Goal: Contribute content

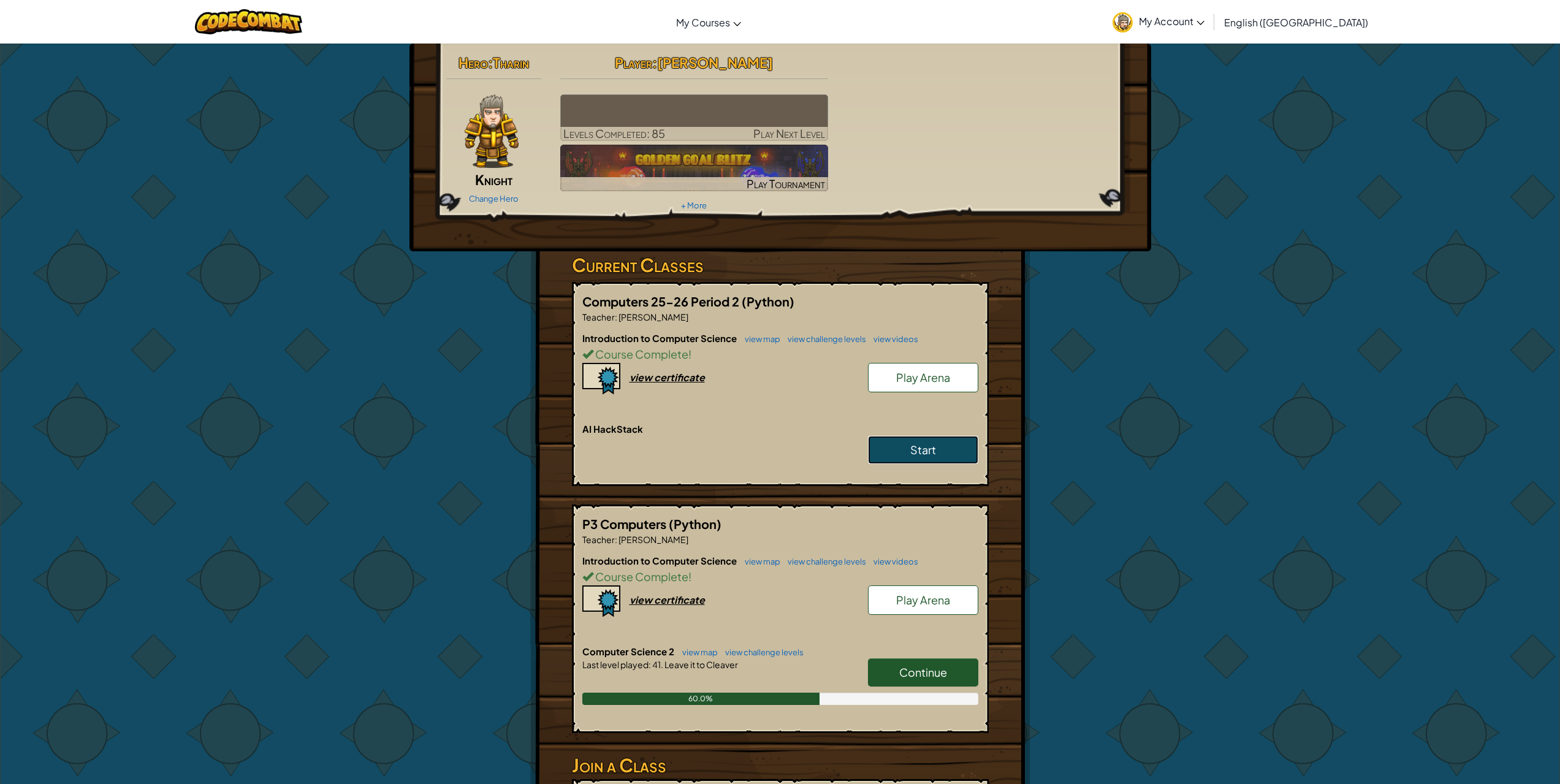
click at [941, 460] on link "Start" at bounding box center [923, 450] width 110 height 28
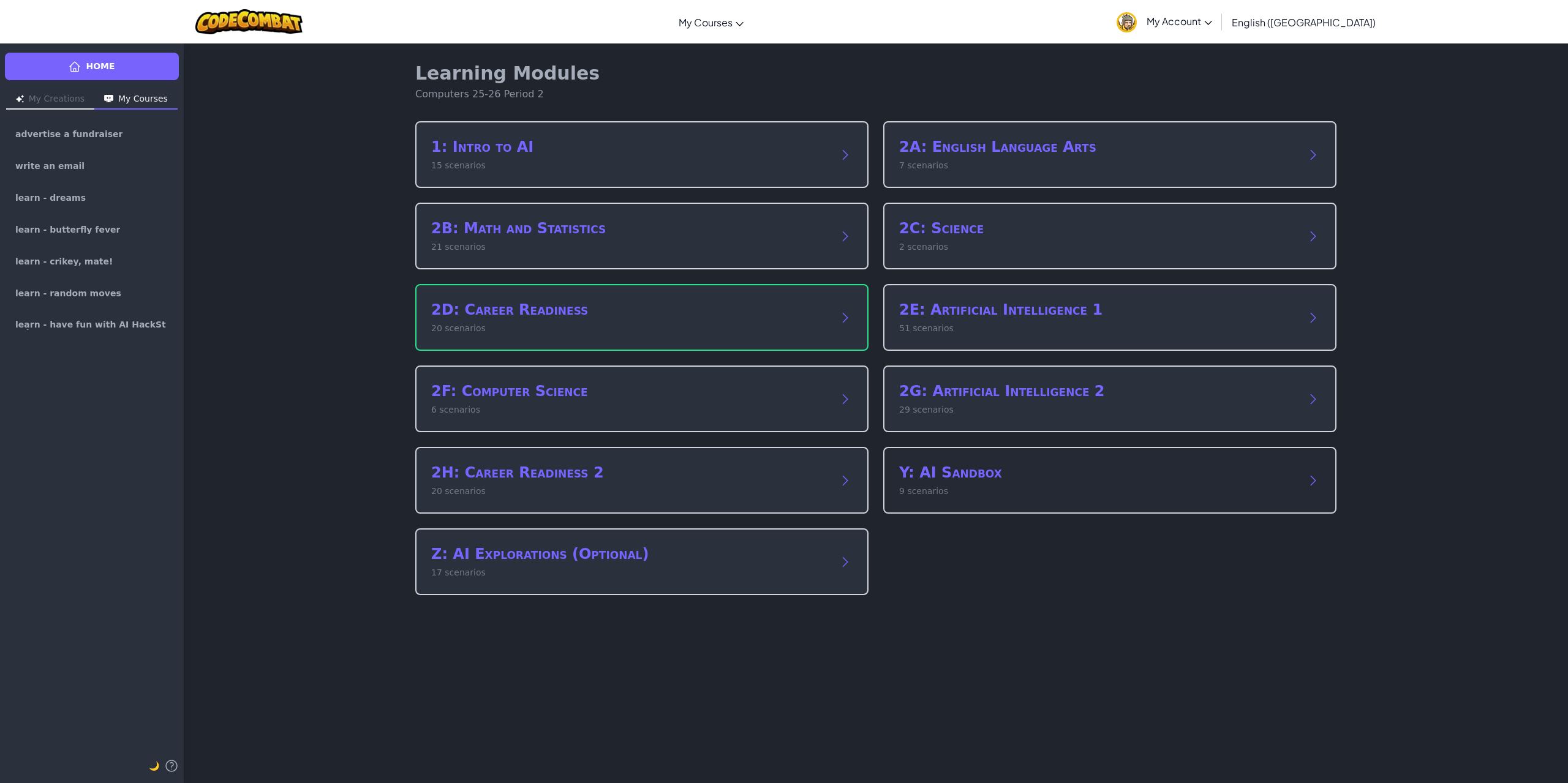
click at [1052, 458] on div "Y: AI Sandbox 9 scenarios" at bounding box center [1110, 480] width 453 height 66
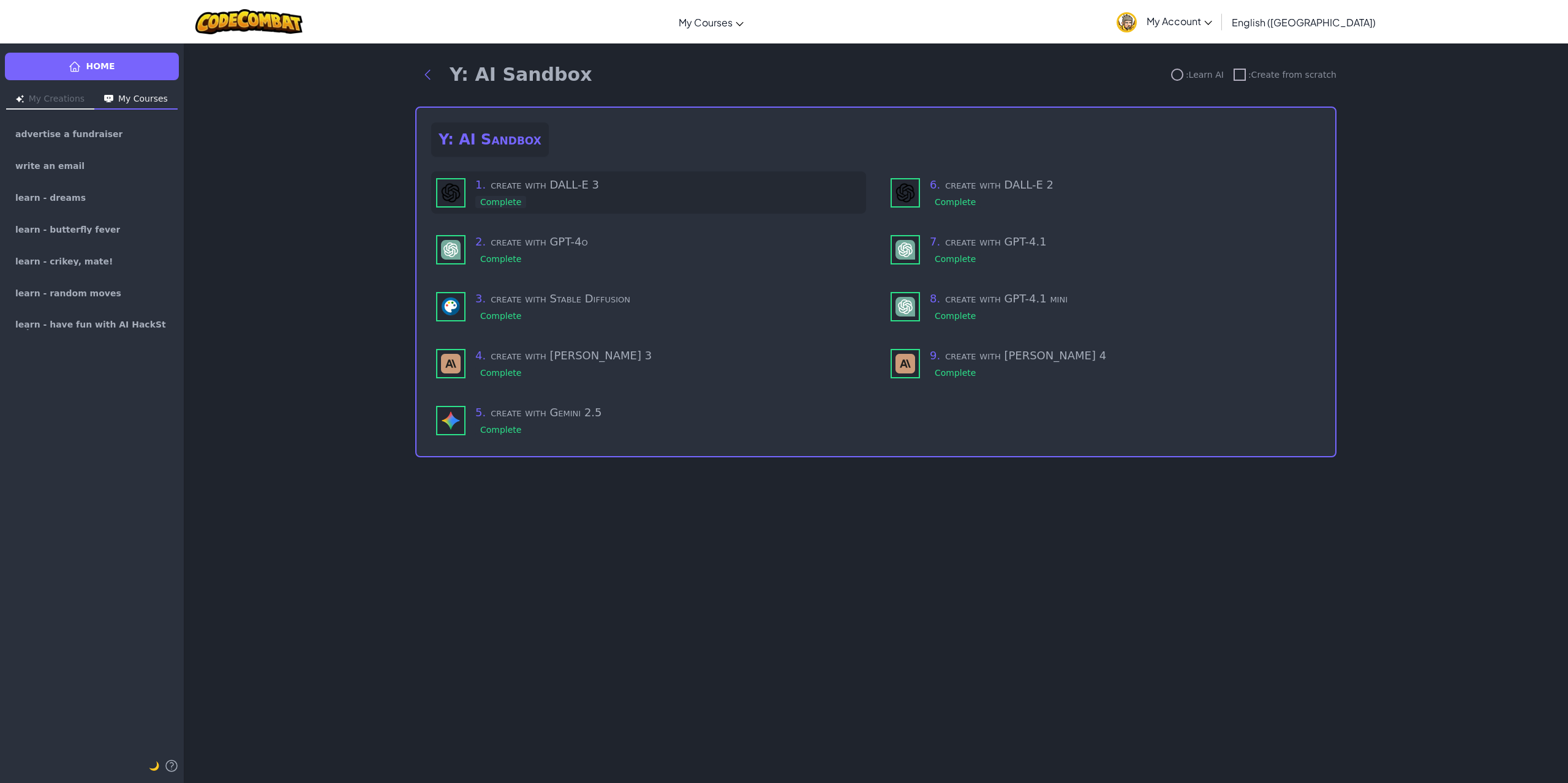
click at [510, 188] on h3 "1 . create with DALL-E 3" at bounding box center [668, 185] width 386 height 17
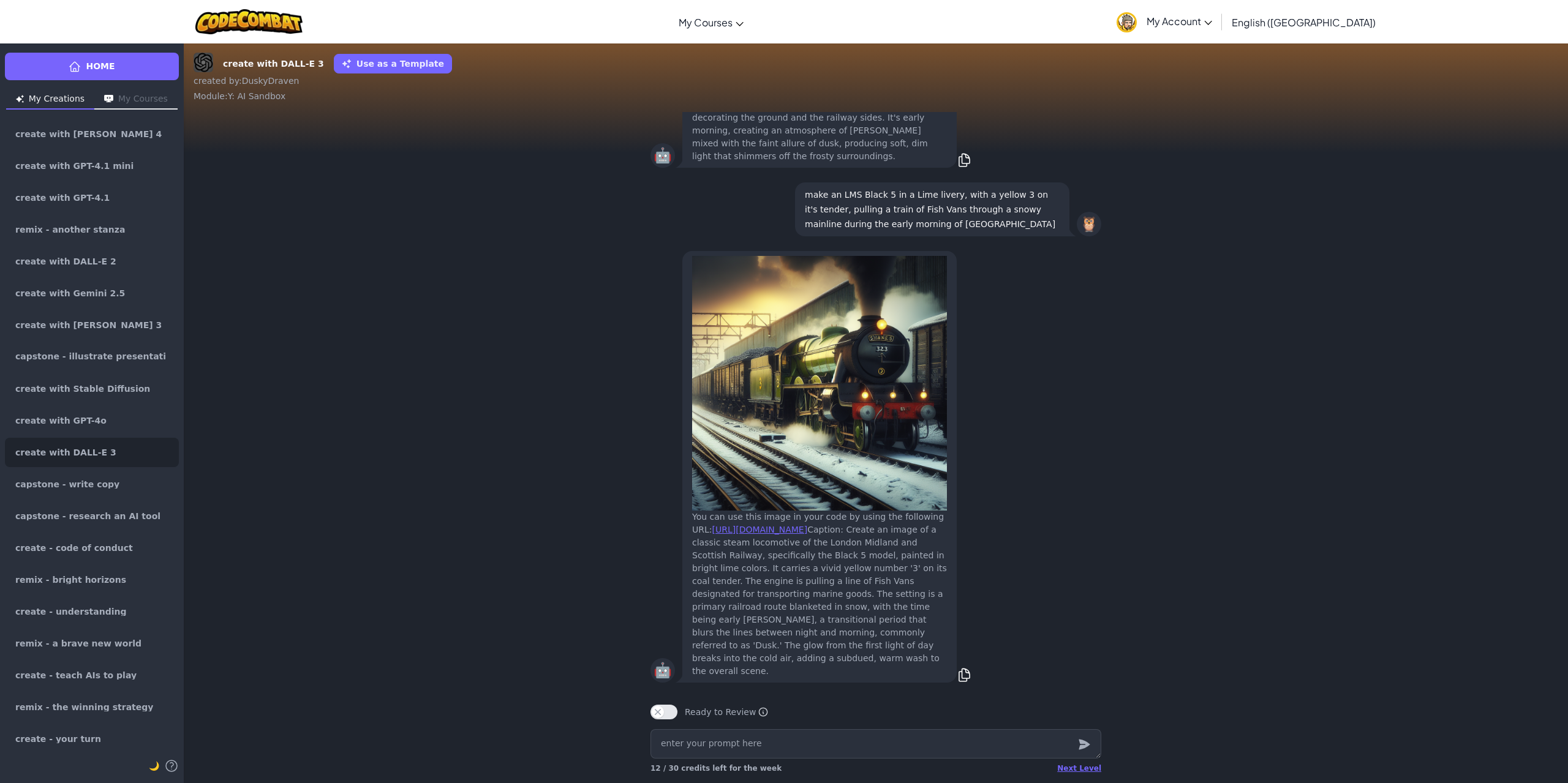
type textarea "x"
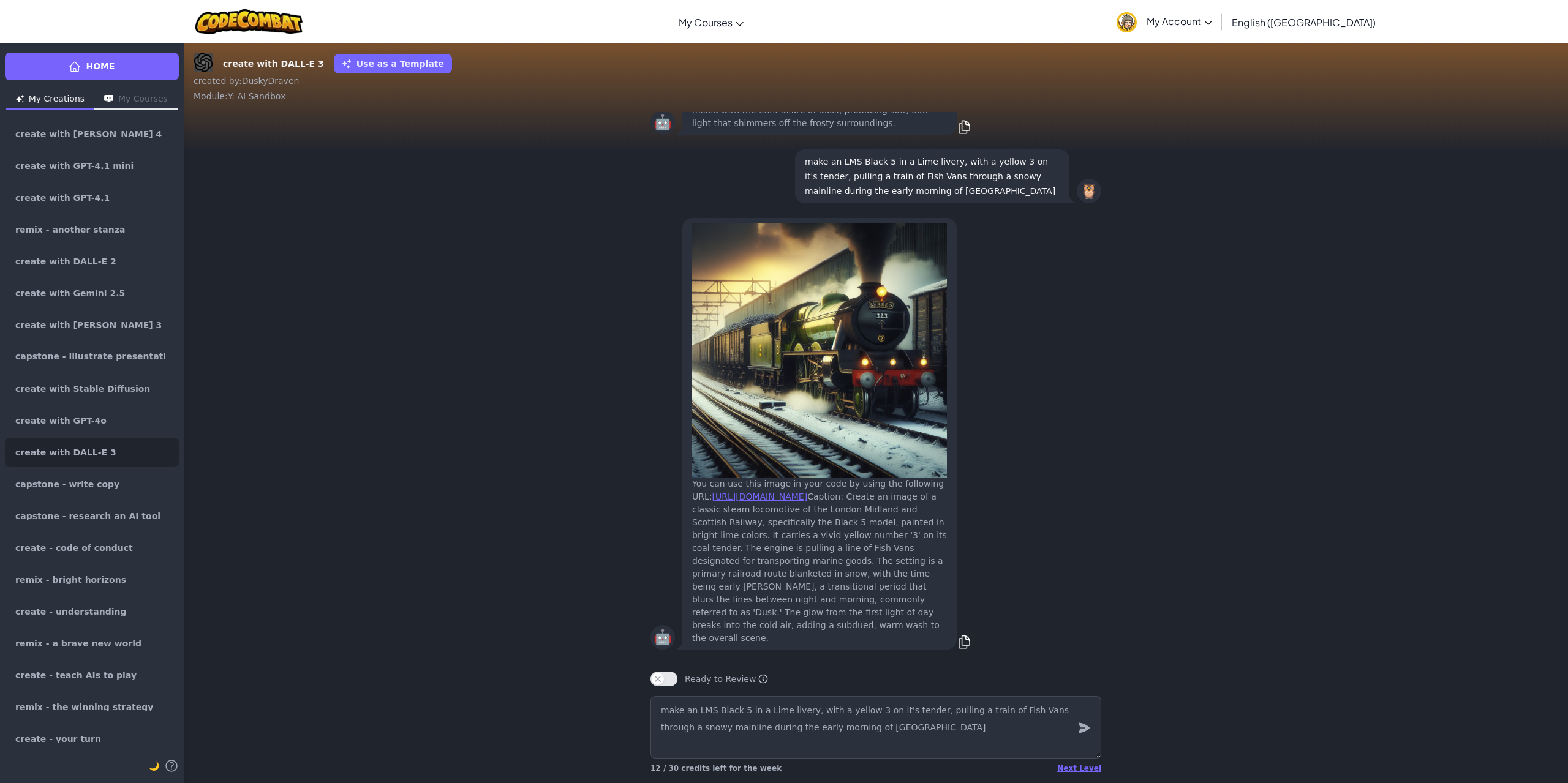
type textarea "make an LMS Black 5 in a Lime livery, with a yellow 3 on it's tender, pulling a…"
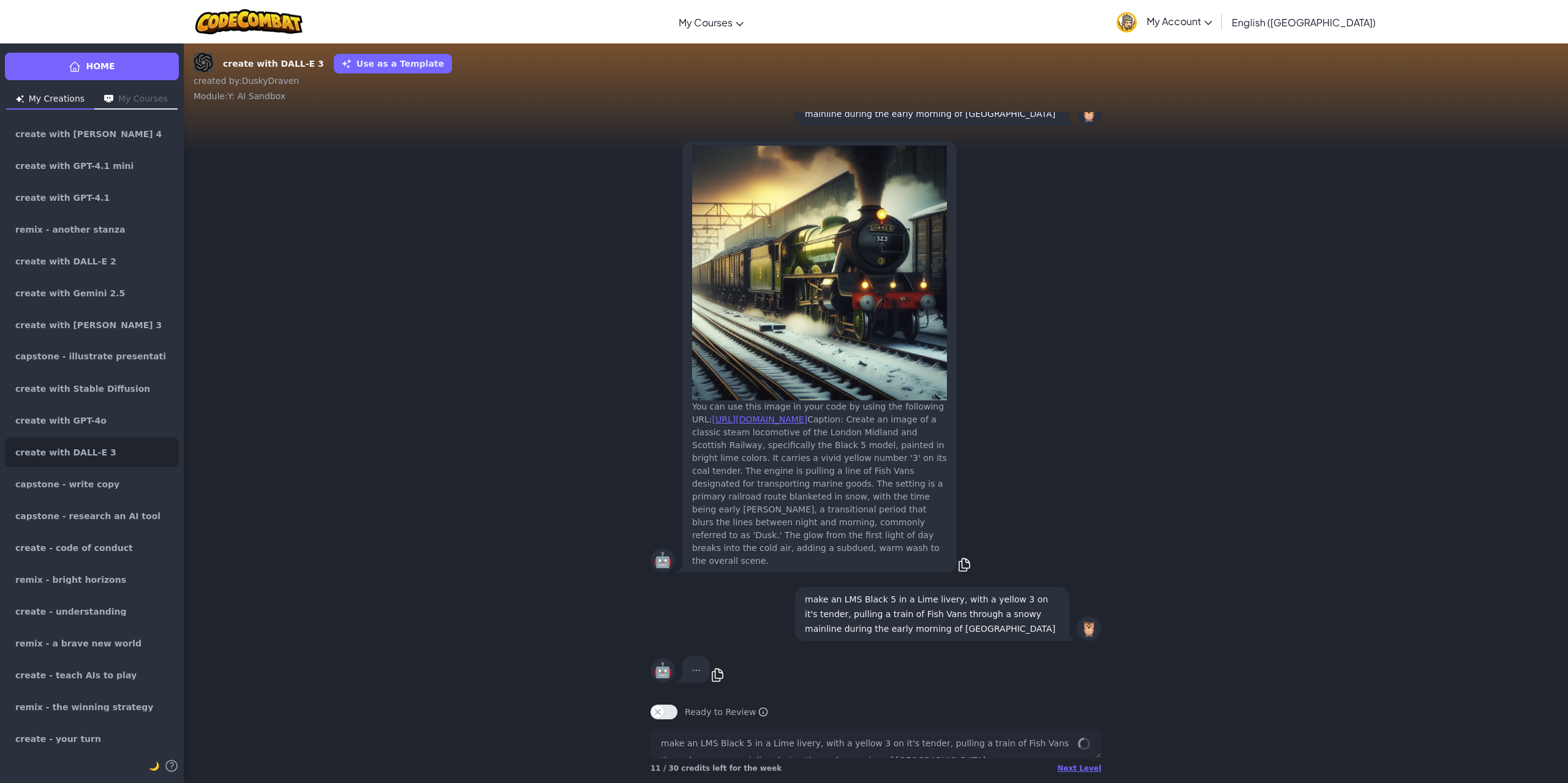
click at [955, 690] on div "Ready to Review Ready to Review Mark this when your project is complete. Your t…" at bounding box center [876, 707] width 471 height 34
click at [1465, 548] on div "🤖 You can use this image in your code by using the following URL: https://codec…" at bounding box center [876, 356] width 1384 height 446
click at [1337, 564] on div "🤖 You can use this image in your code by using the following URL: https://codec…" at bounding box center [876, 356] width 1384 height 446
click at [1307, 596] on div "🦉 make an LMS Black 5 in a Lime livery, with a yellow 3 on it's tender, pulling…" at bounding box center [876, 614] width 1384 height 68
type textarea "x"
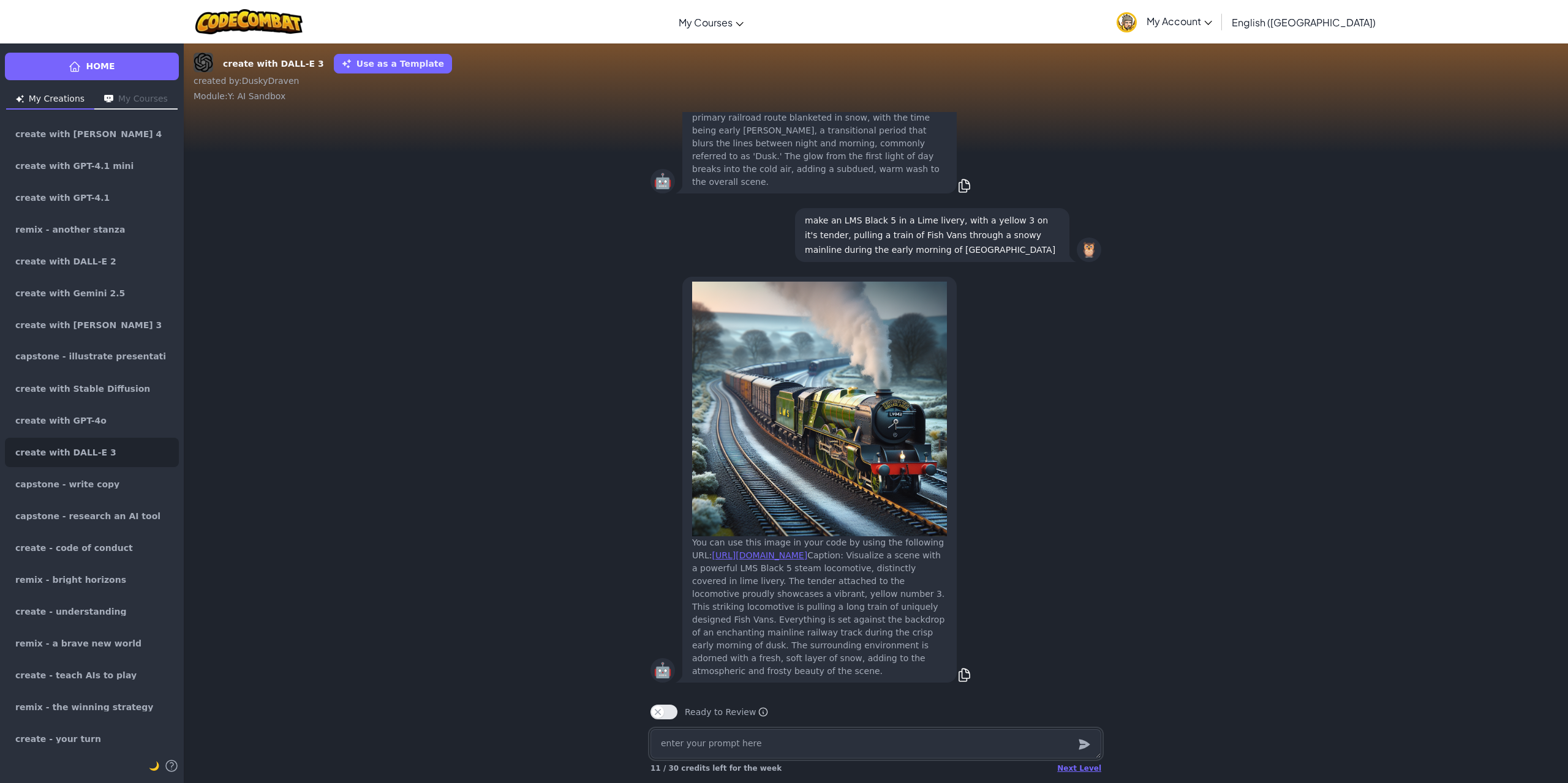
paste textarea "make an LMS Black 5 in a Lime livery, with a yellow 3 on it's tender, pulling a…"
type textarea "x"
type textarea "make an LMS Black 5 in a Lime livery, with a yellow 3 on it's tender, pulling a…"
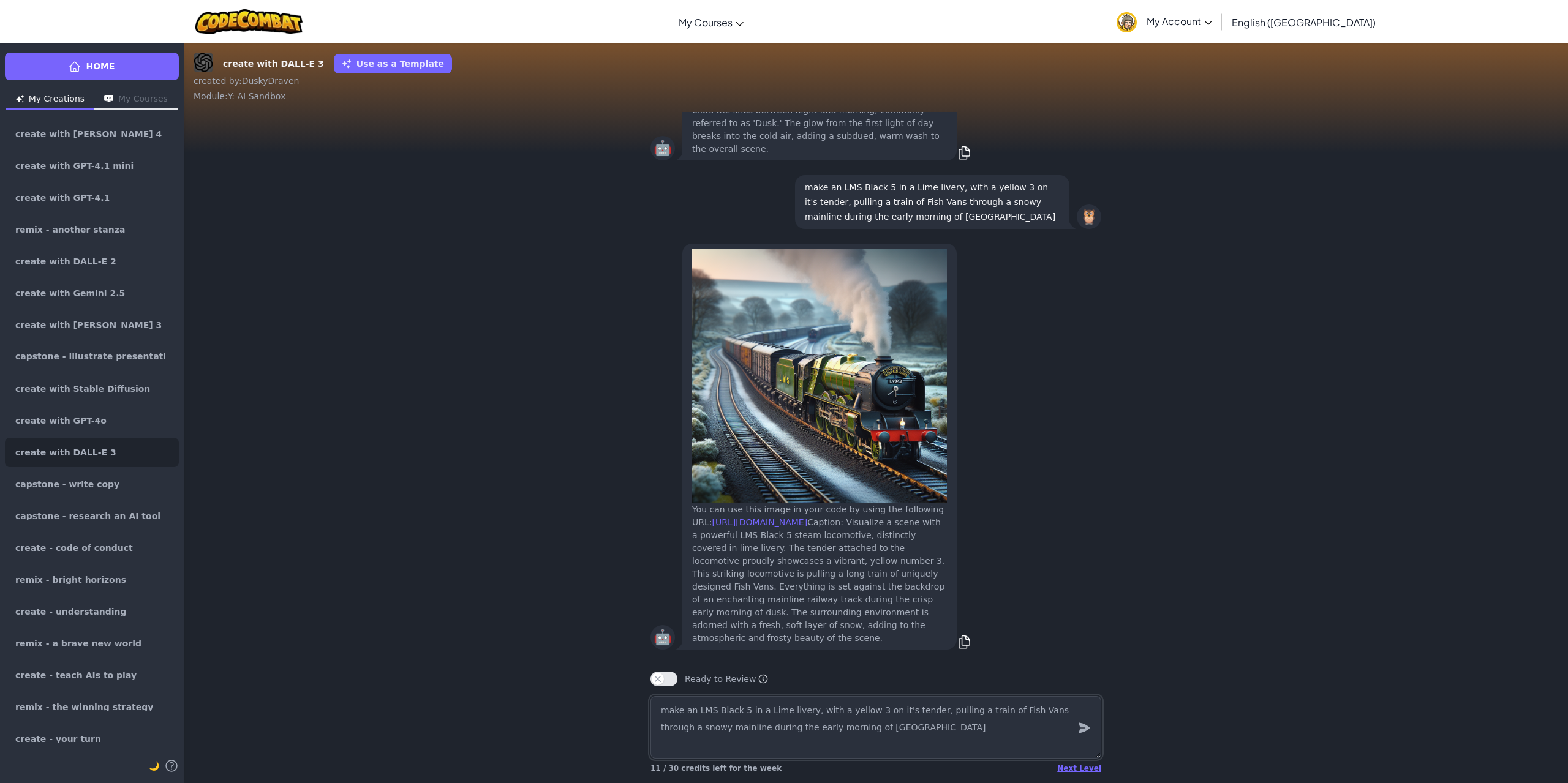
type textarea "x"
type textarea "make an LMS Black 5 in a Lime livery, with a yellow 3 on it's tender, pulling a…"
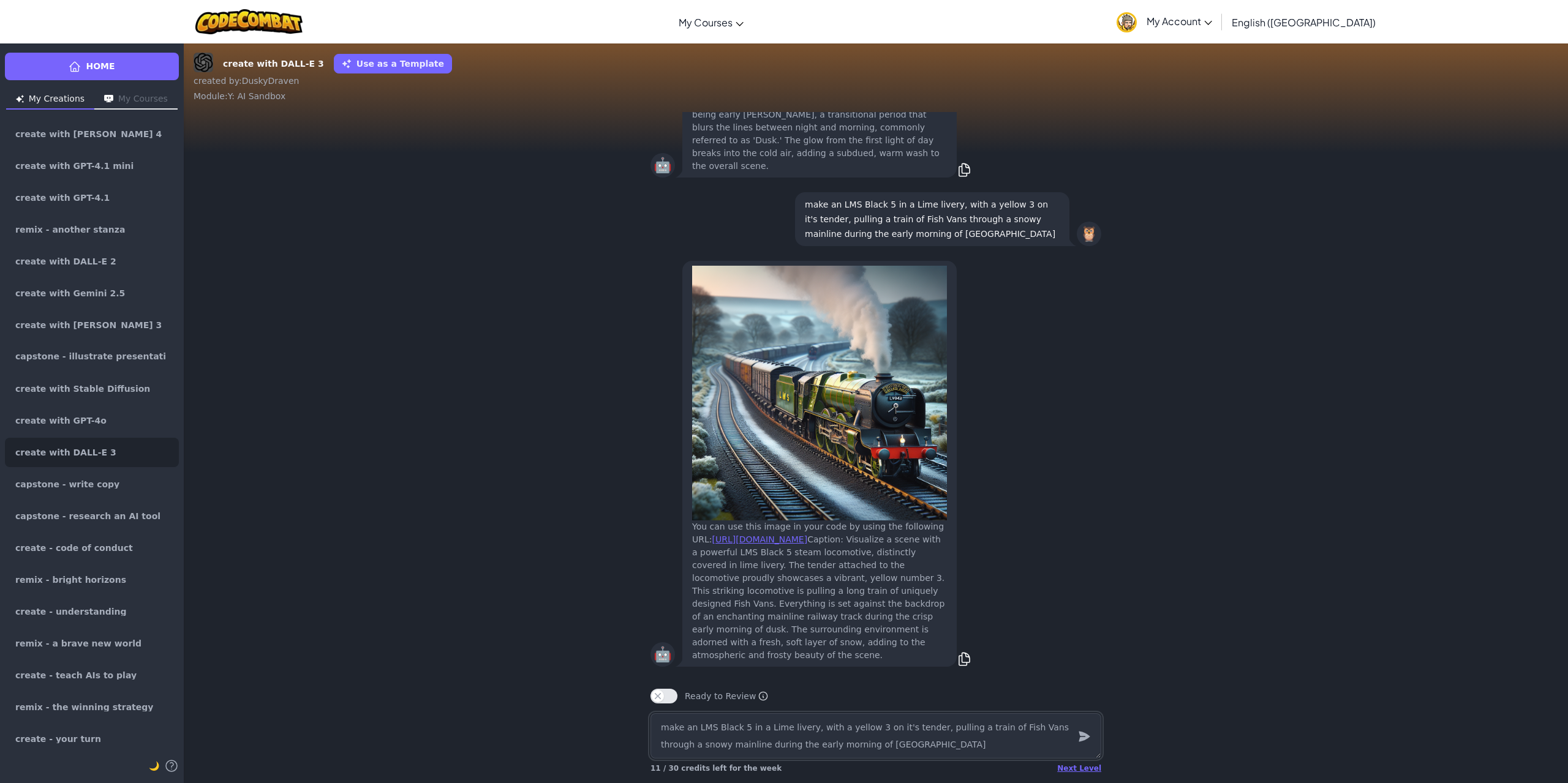
click at [711, 731] on textarea "make an LMS Black 5 in a Lime livery, with a yellow 3 on it's tender, pulling a…" at bounding box center [876, 736] width 451 height 46
type textarea "x"
type textarea "make an LMS Black 5 in a Lime livery, with a yellow 3 on it's tender, pulling a…"
type textarea "x"
type textarea "make an LMS 4 Black 5 in a Lime livery, with a yellow 3 on it's tender, pulling…"
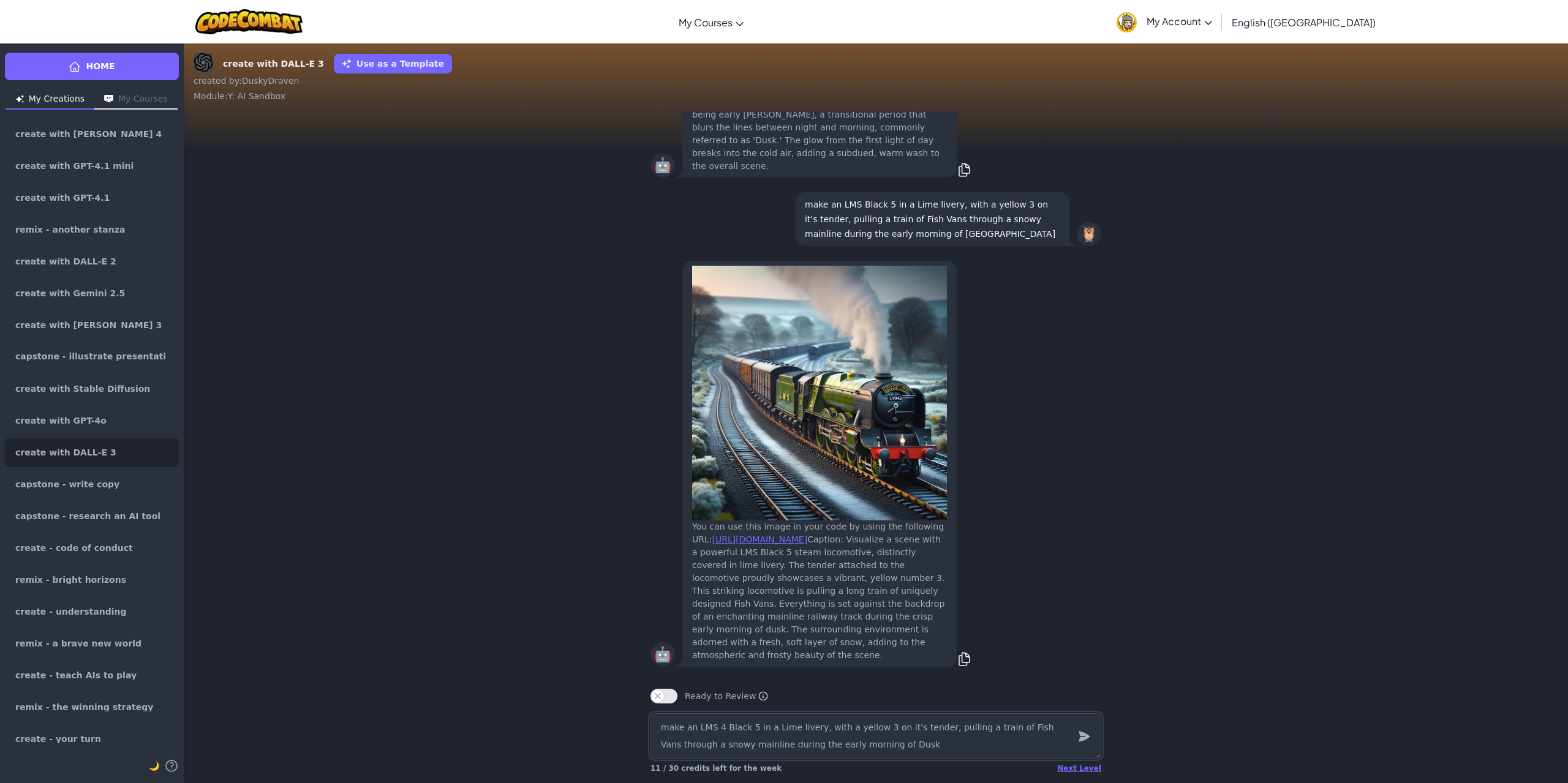
type textarea "x"
type textarea "make an LMS 4- Black 5 in a Lime livery, with a yellow 3 on it's tender, pullin…"
type textarea "x"
type textarea "make an LMS 4-6 Black 5 in a Lime livery, with a yellow 3 on it's tender, pulli…"
type textarea "x"
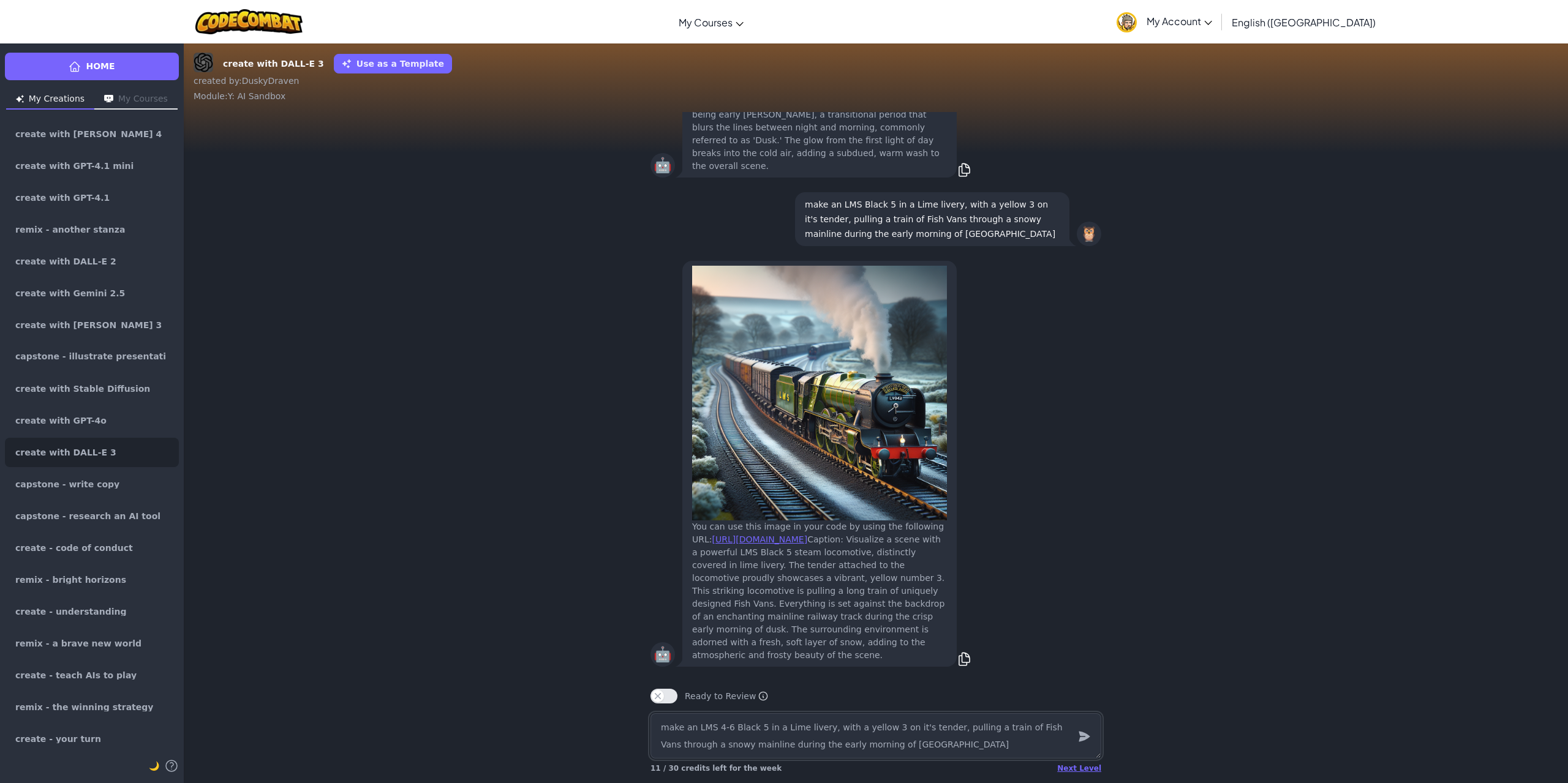
type textarea "make an LMS 4-6- Black 5 in a Lime livery, with a yellow 3 on it's tender, pull…"
type textarea "x"
type textarea "make an LMS 4-6-0 Black 5 in a Lime livery, with a yellow 3 on it's tender, pul…"
click at [1094, 736] on div at bounding box center [1084, 736] width 25 height 46
click at [1093, 734] on div at bounding box center [1084, 736] width 25 height 46
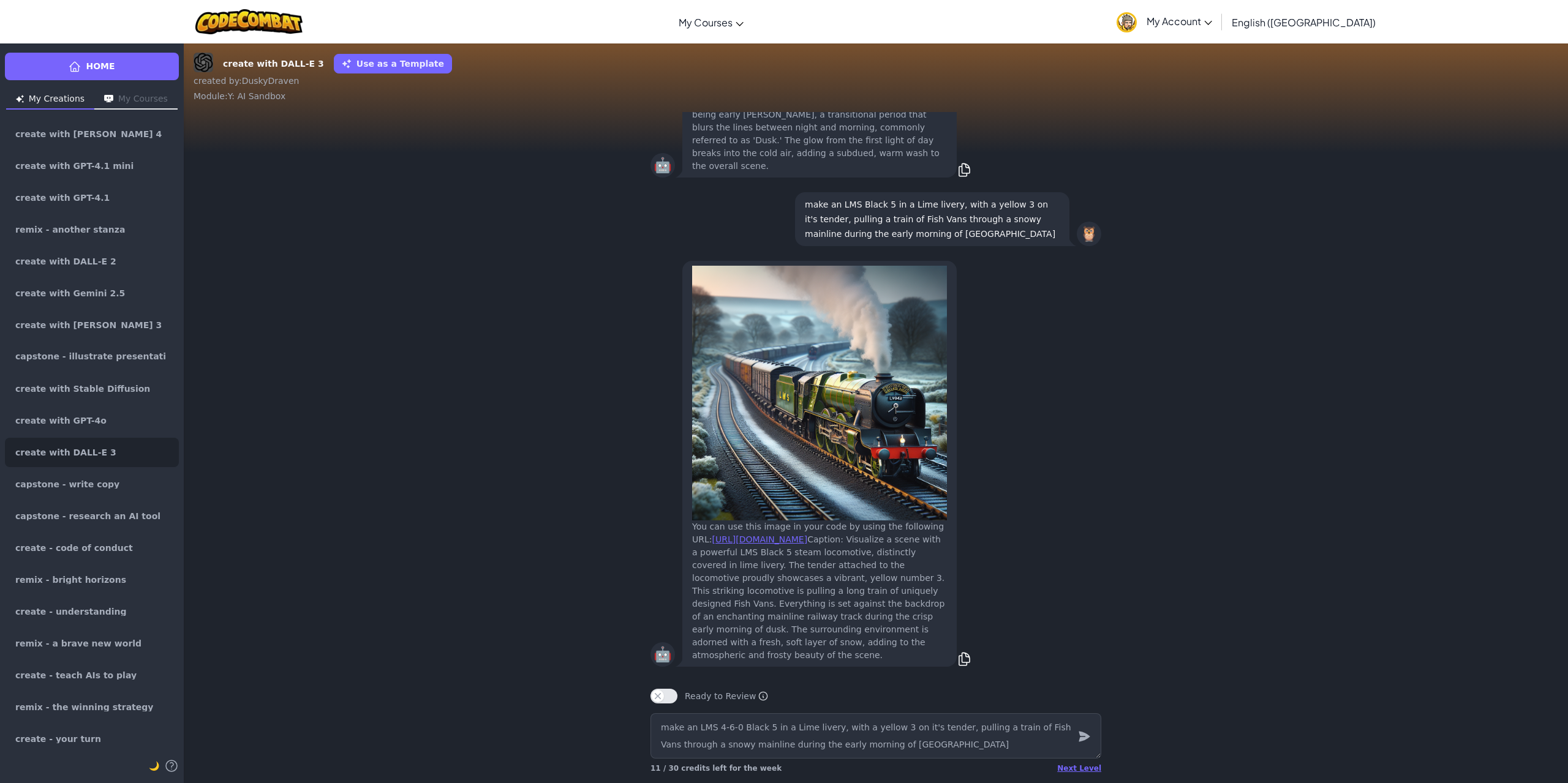
click at [1089, 733] on icon "submit" at bounding box center [1084, 736] width 14 height 15
drag, startPoint x: 1297, startPoint y: 640, endPoint x: 1055, endPoint y: 736, distance: 260.3
click at [1272, 648] on div "🤖 You can use this image in your code by using the following URL: https://codec…" at bounding box center [876, 464] width 1384 height 420
drag, startPoint x: 1212, startPoint y: 633, endPoint x: 1195, endPoint y: 654, distance: 27.0
click at [1213, 633] on div "🤖 You can use this image in your code by using the following URL: https://codec…" at bounding box center [876, 464] width 1384 height 420
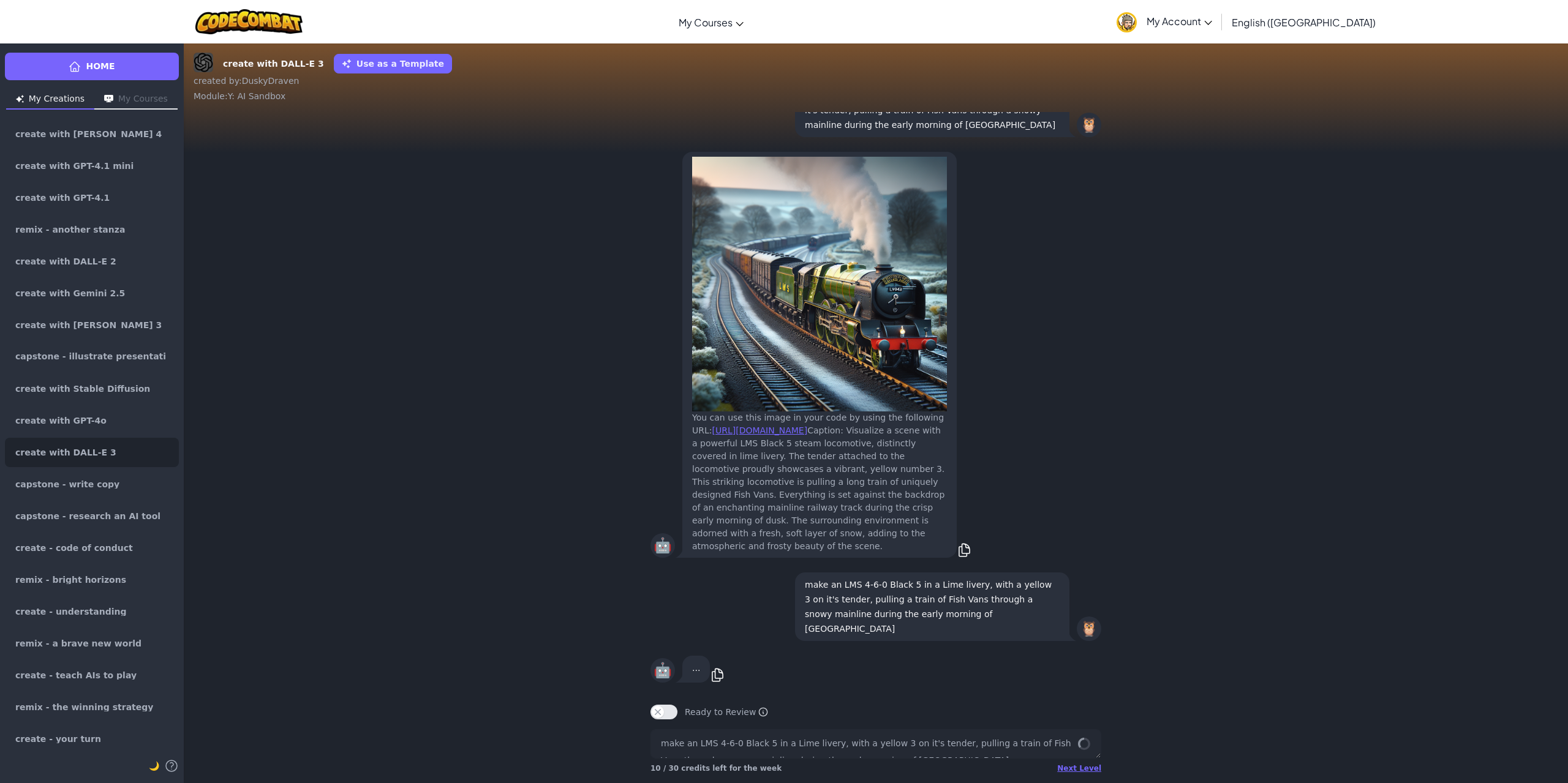
click at [1194, 665] on div "🤖 ... copy" at bounding box center [876, 669] width 1384 height 42
type textarea "x"
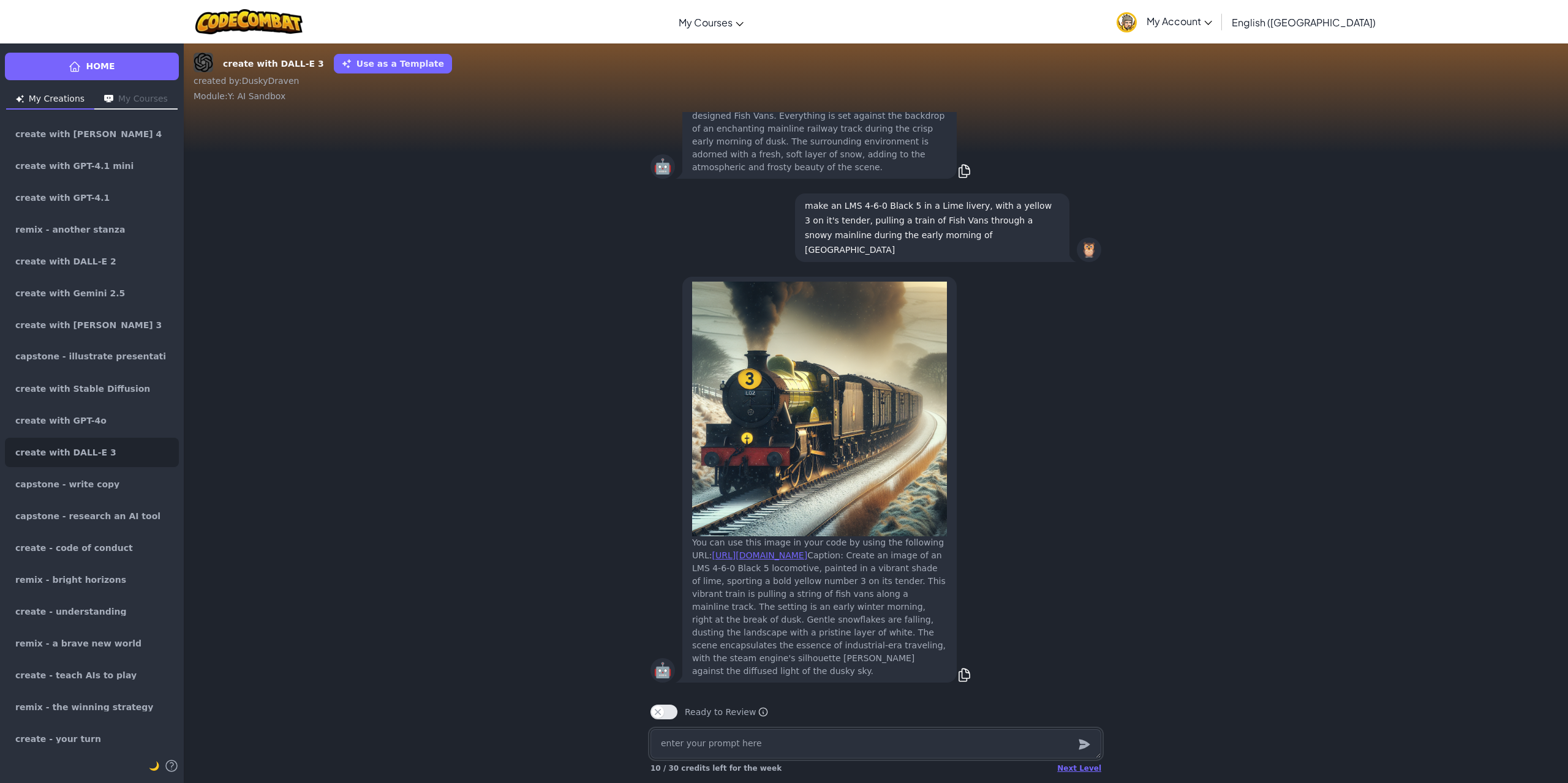
paste textarea "make an LMS 4-6-0 Black 5 in a Lime livery, with a yellow 3 on it's tender, pul…"
type textarea "x"
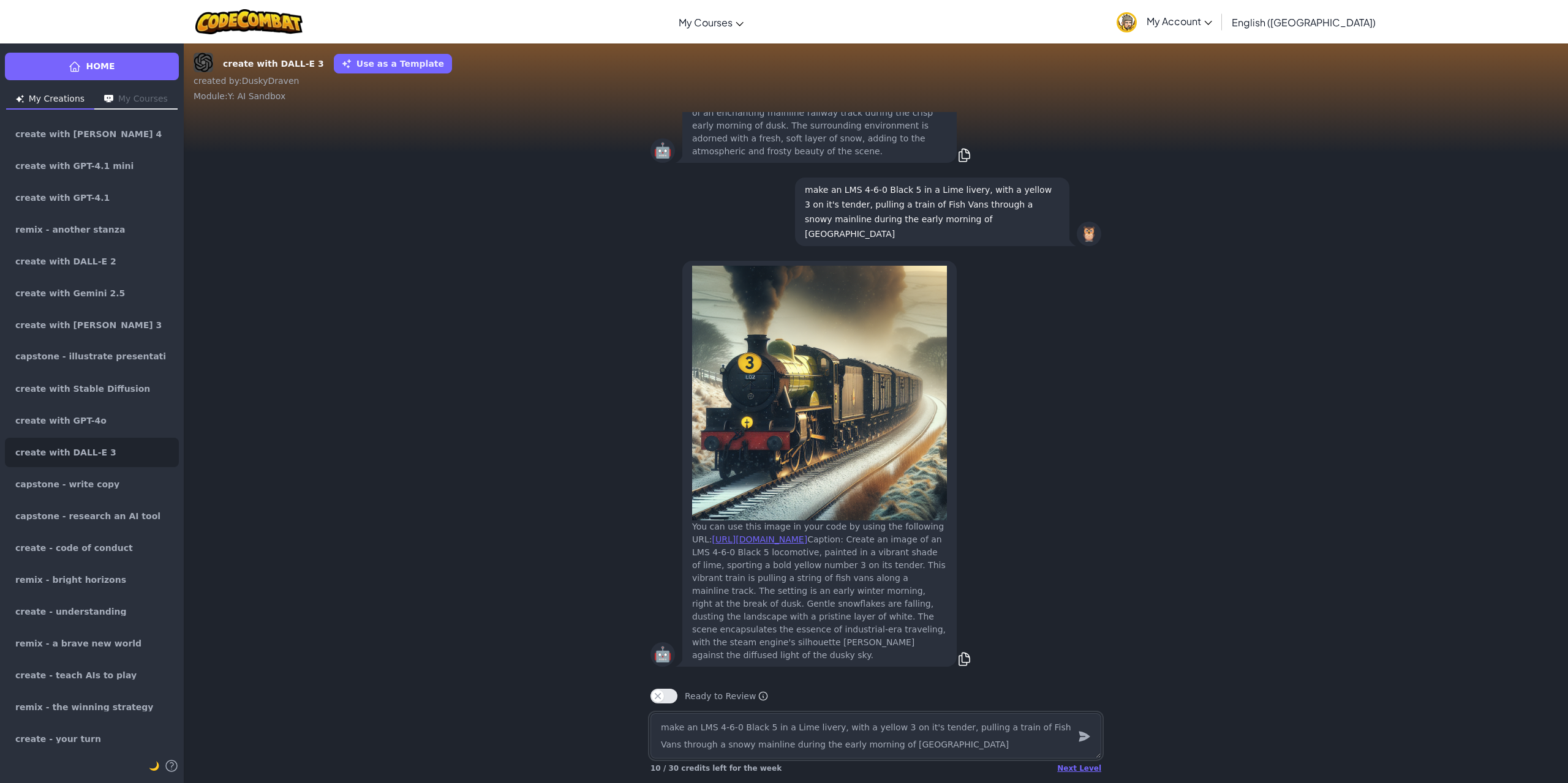
type textarea "make an LMS 4-6-0 Black 5 in a Lime livery, with a yellow 3 on it's tender, pul…"
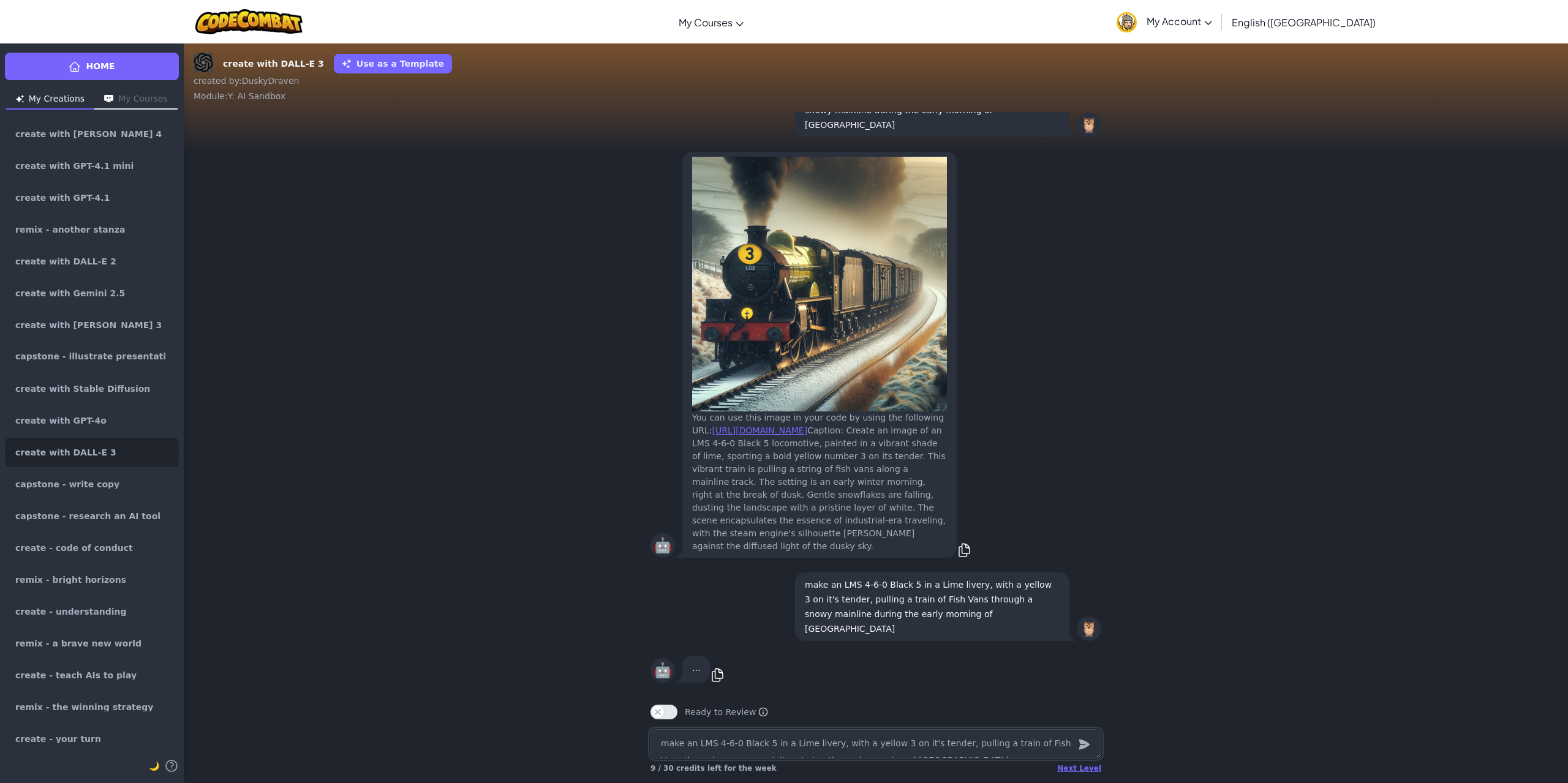
type textarea "x"
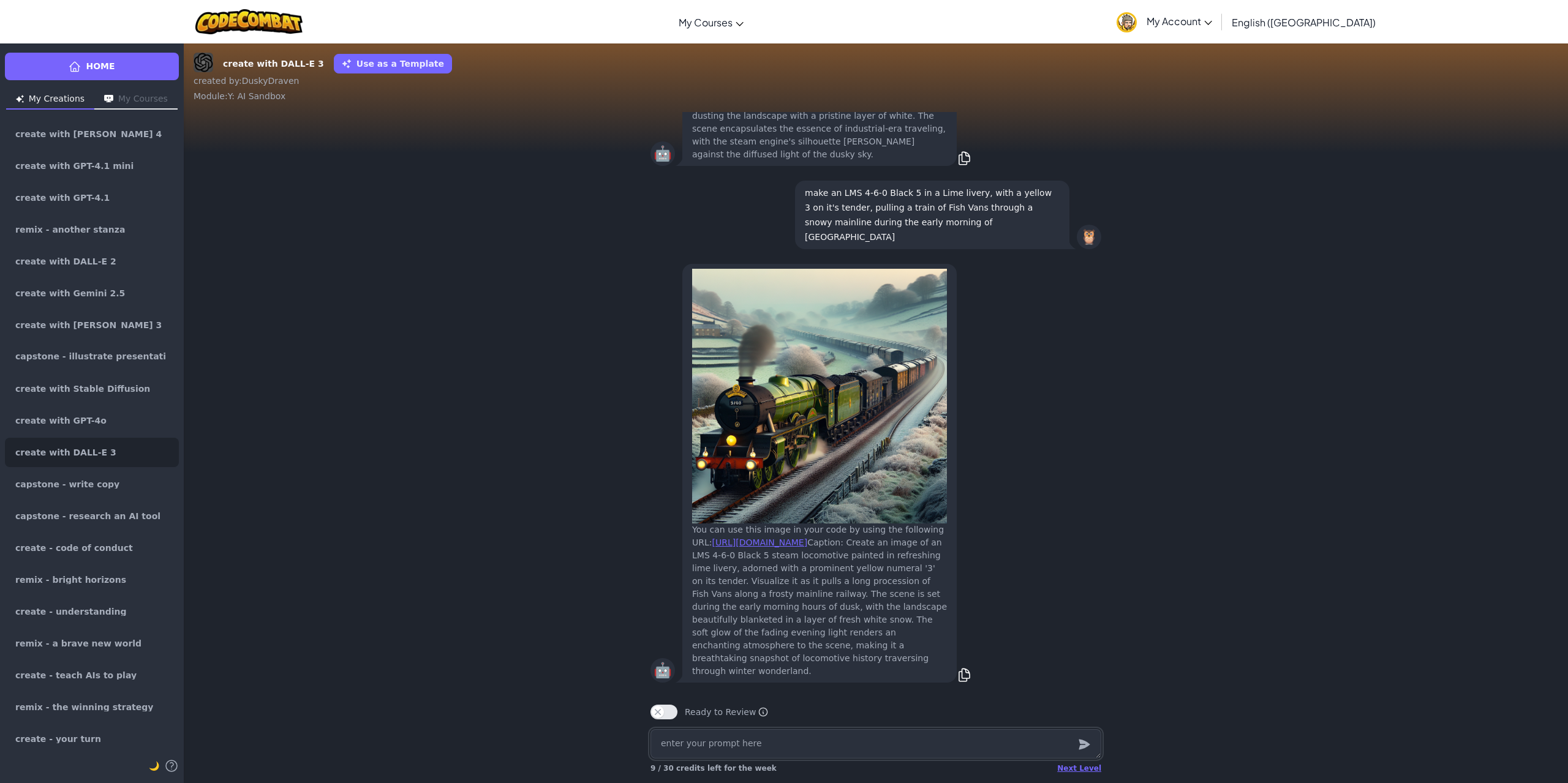
paste textarea "make an LMS 4-6-0 Black 5 in a Lime livery, with a yellow 3 on it's tender, pul…"
type textarea "x"
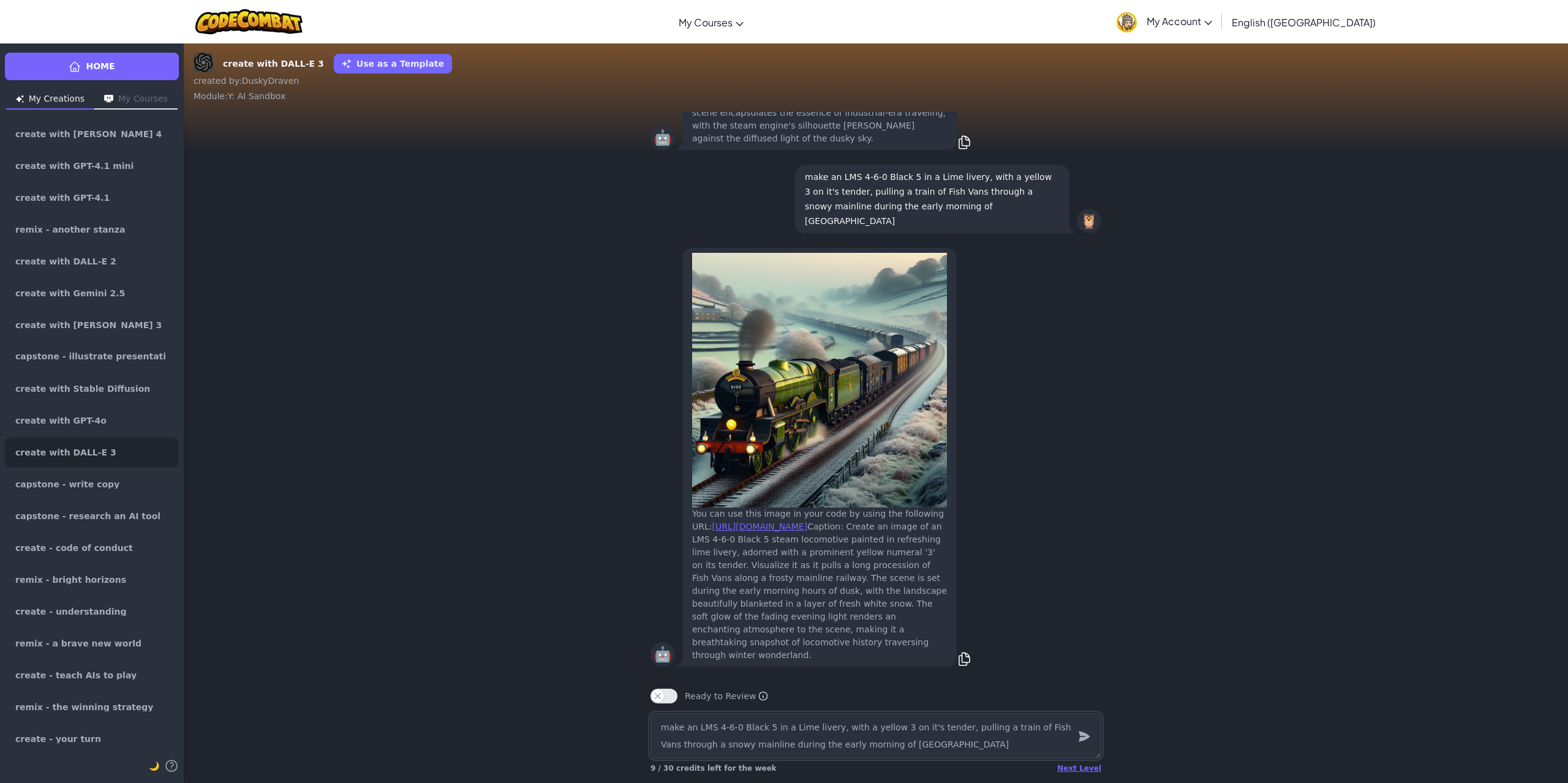
type textarea "make an LMS 4-6-0 Black 5 in a Lime livery, with a yellow 3 on it's tender, pul…"
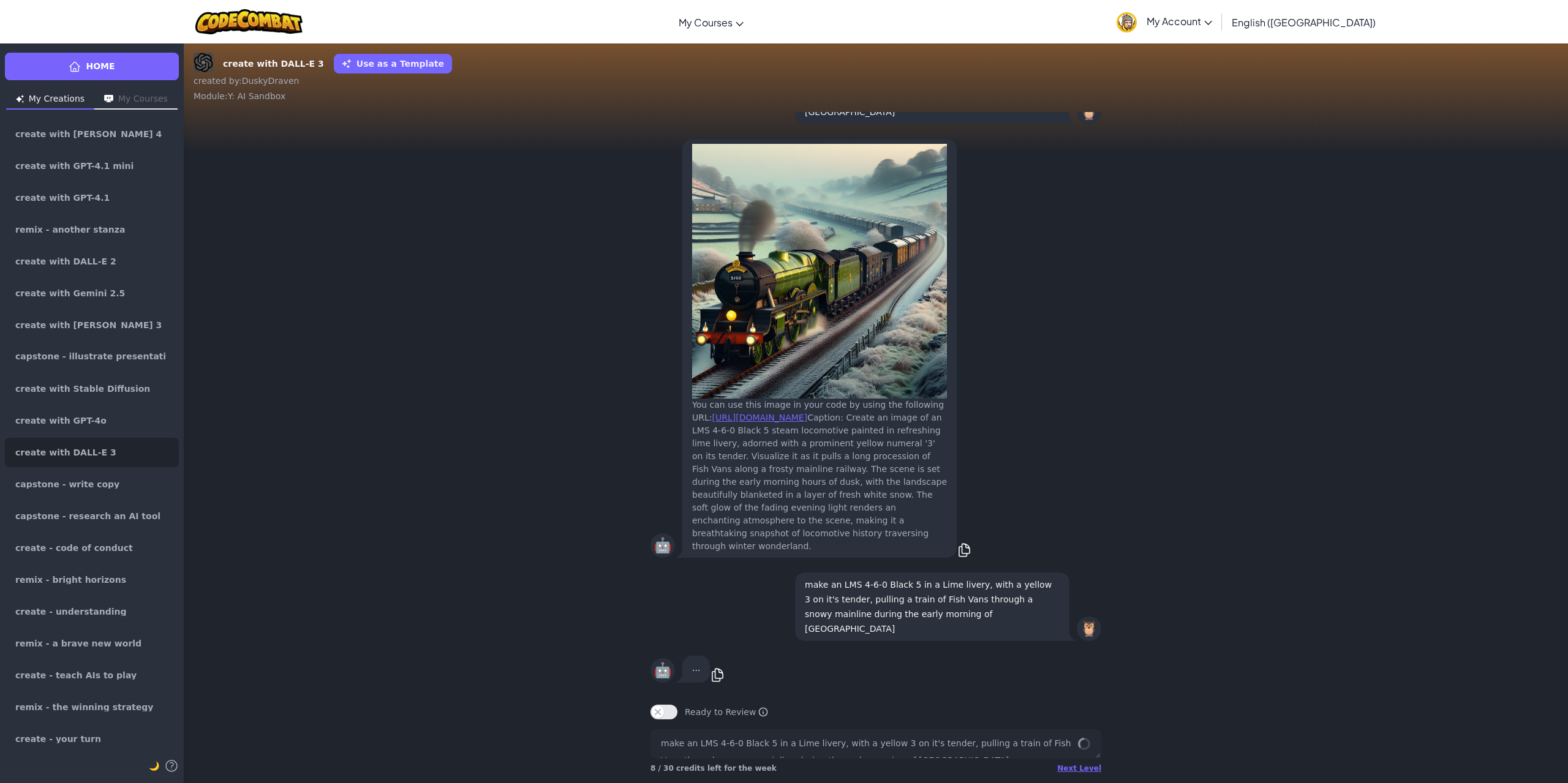
type textarea "x"
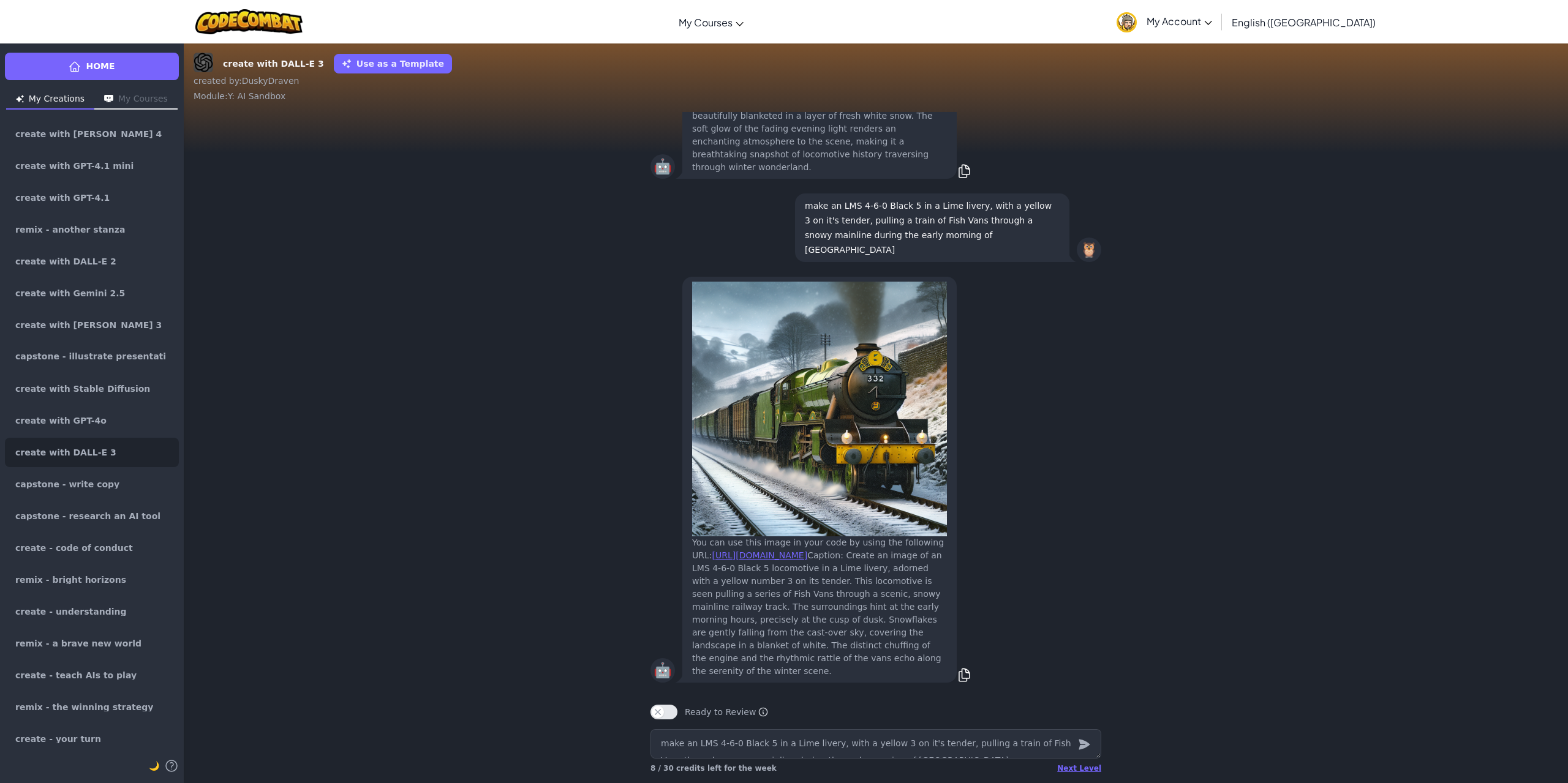
click at [1000, 529] on div "🤖 You can use this image in your code by using the following URL: https://codec…" at bounding box center [876, 480] width 451 height 411
click at [988, 737] on textarea "make an LMS 4-6-0 Black 5 in a Lime livery, with a yellow 3 on it's tender, pul…" at bounding box center [876, 744] width 451 height 30
paste textarea "make an LMS 4-6-0 Black 5 in a Lime livery, with a yellow 3 on it's tender, pul…"
type textarea "x"
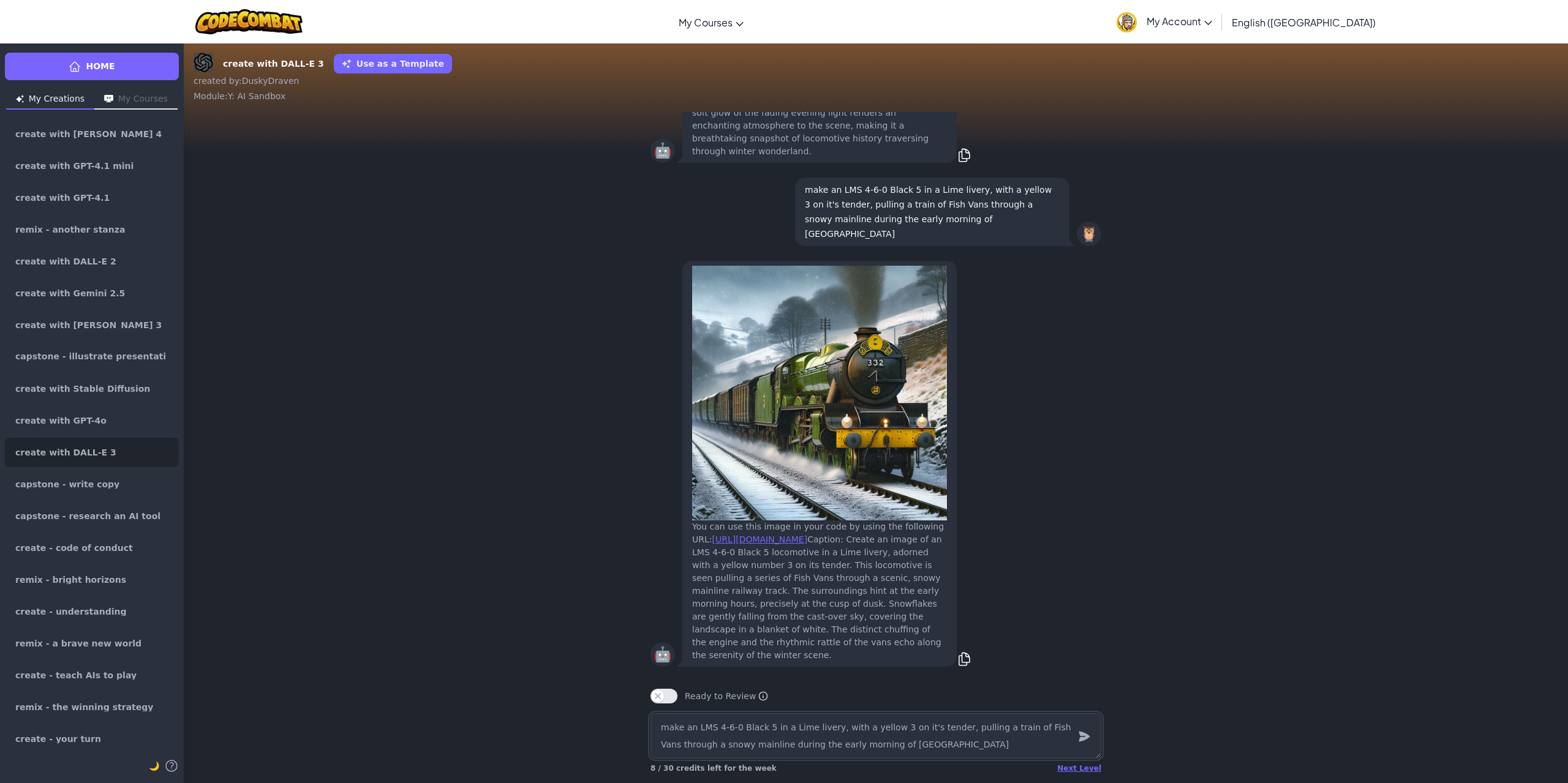
type textarea "make an LMS 4-6-0 Black 5 in a Lime livery, with a yellow 3 on it's tender, pul…"
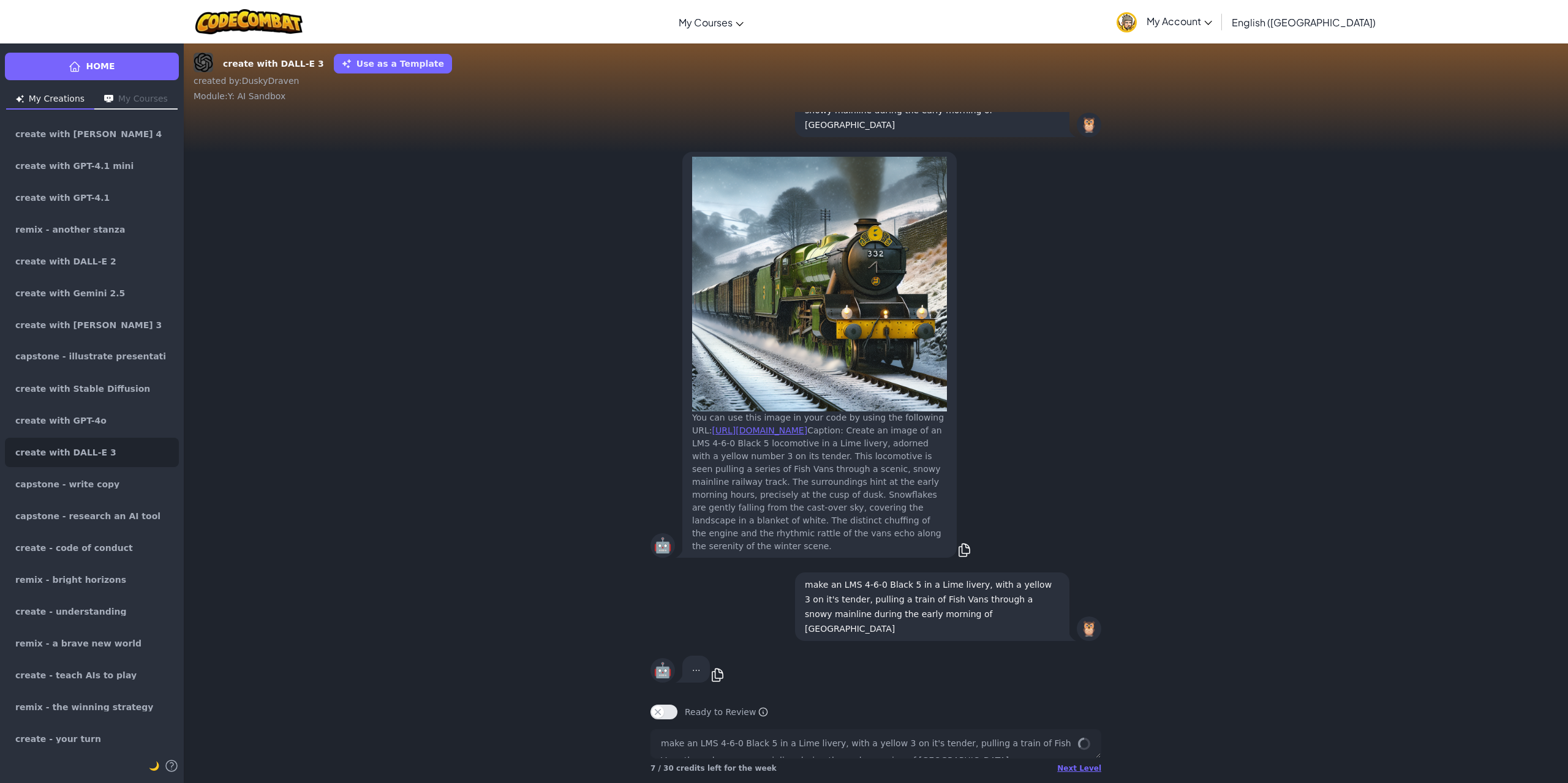
type textarea "x"
